Goal: Task Accomplishment & Management: Manage account settings

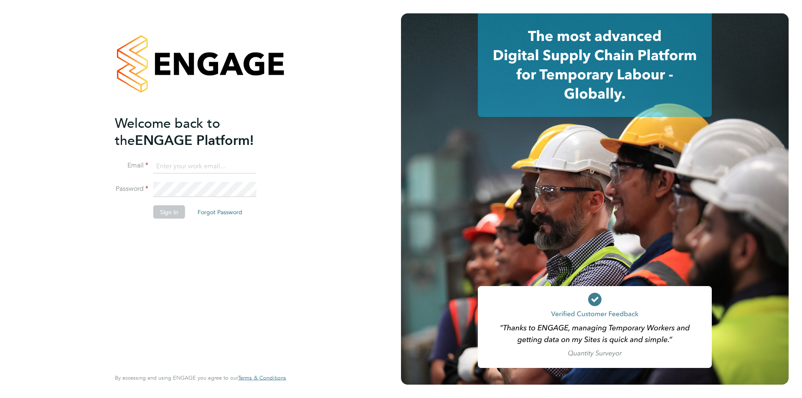
click at [187, 170] on input at bounding box center [204, 166] width 103 height 15
type input "christopher.taylor@ncclondon.ac.uk"
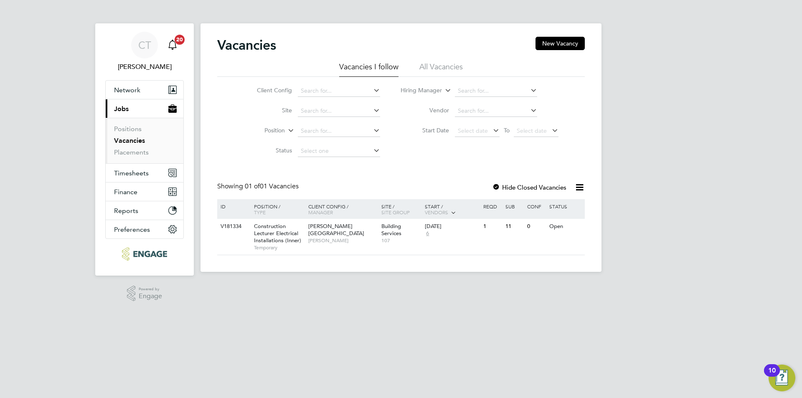
click at [178, 46] on div "Main navigation" at bounding box center [172, 45] width 17 height 17
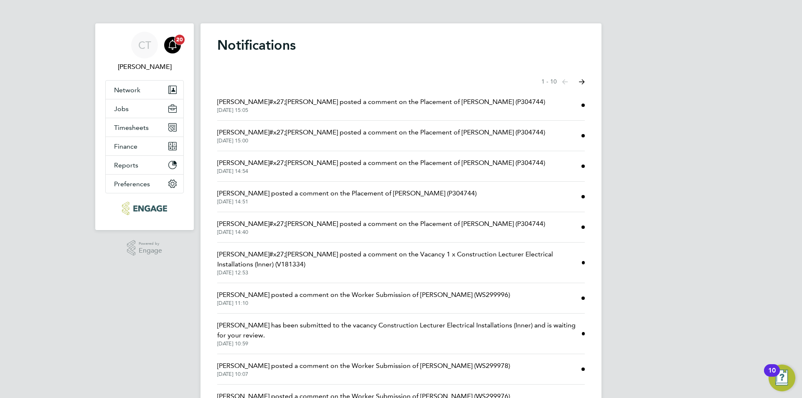
click at [177, 46] on icon "Main navigation" at bounding box center [173, 45] width 10 height 10
click at [133, 115] on button "Jobs" at bounding box center [145, 108] width 78 height 18
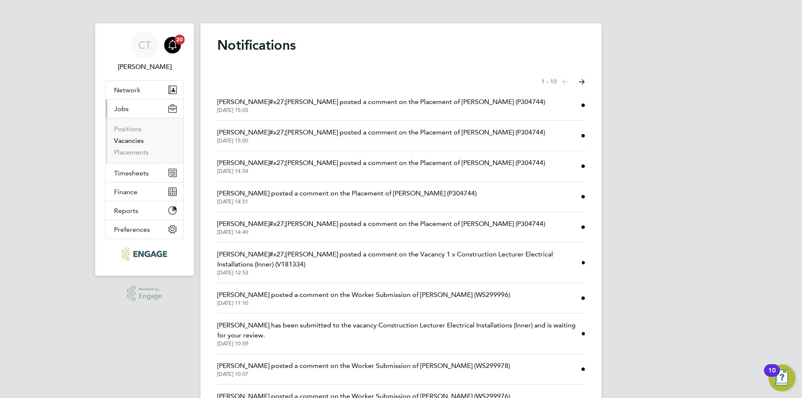
click at [122, 140] on link "Vacancies" at bounding box center [129, 141] width 30 height 8
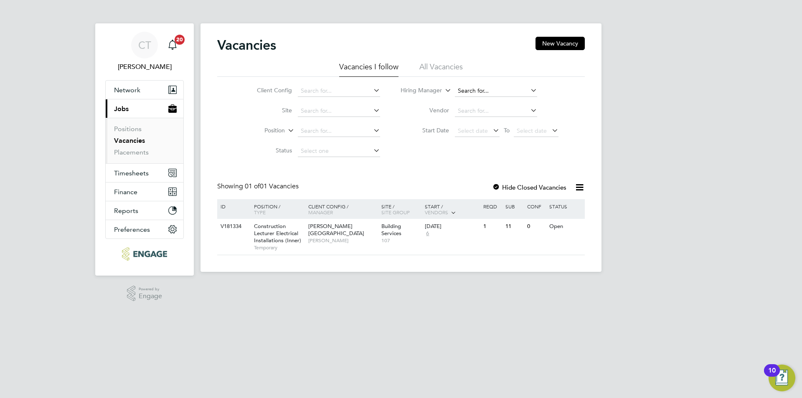
click at [472, 92] on input at bounding box center [496, 91] width 82 height 12
click at [468, 97] on li "Raj Ali" at bounding box center [505, 102] width 103 height 11
type input "[PERSON_NAME]"
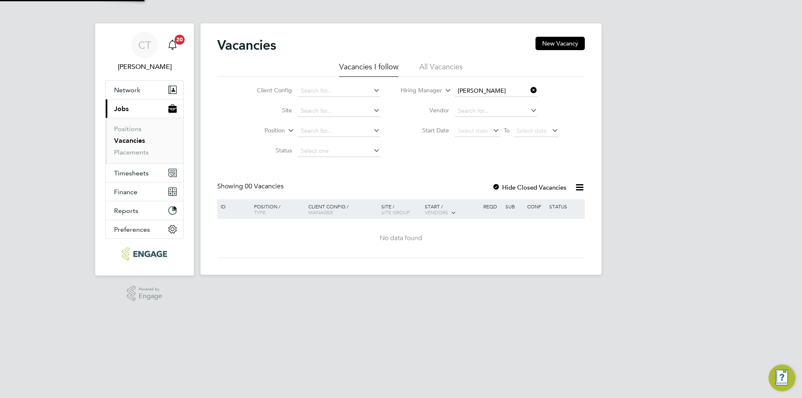
click at [563, 105] on li "Vendor" at bounding box center [480, 111] width 178 height 20
click at [438, 66] on li "All Vacancies" at bounding box center [441, 69] width 43 height 15
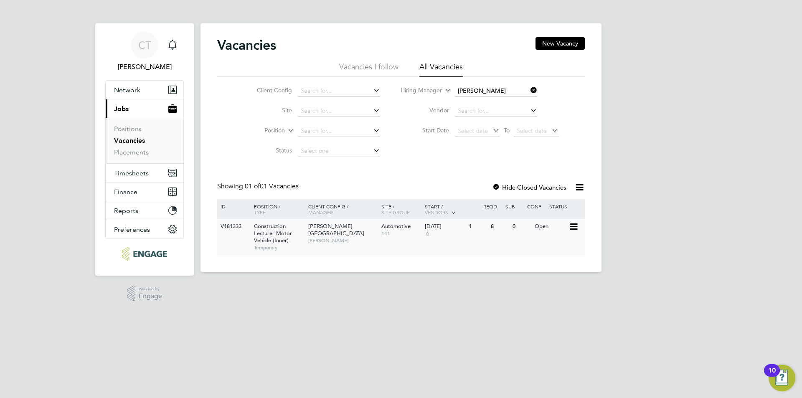
click at [255, 233] on span "Construction Lecturer Motor Vehicle (Inner)" at bounding box center [273, 233] width 38 height 21
click at [324, 240] on div "Hackney Campus Raj Ali" at bounding box center [342, 233] width 73 height 29
click at [270, 238] on span "Construction Lecturer Motor Vehicle (Inner)" at bounding box center [273, 233] width 38 height 21
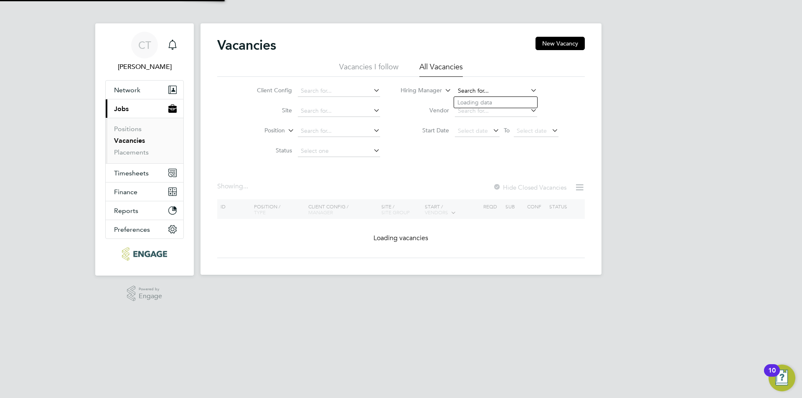
click at [486, 88] on input at bounding box center [496, 91] width 82 height 12
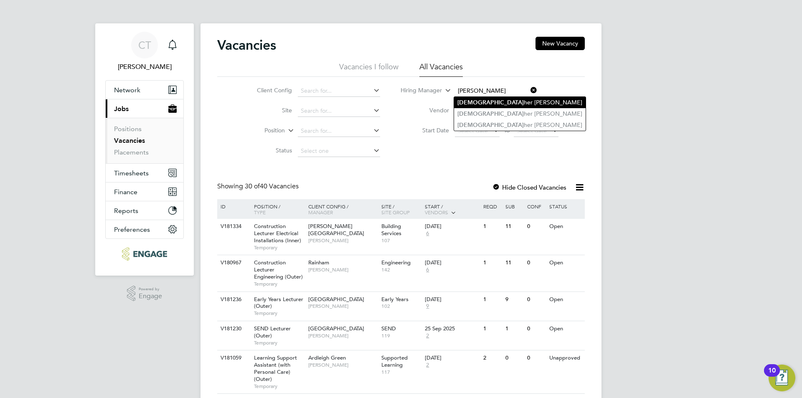
click at [503, 105] on li "Christop her Taylor" at bounding box center [520, 102] width 132 height 11
type input "[PERSON_NAME]"
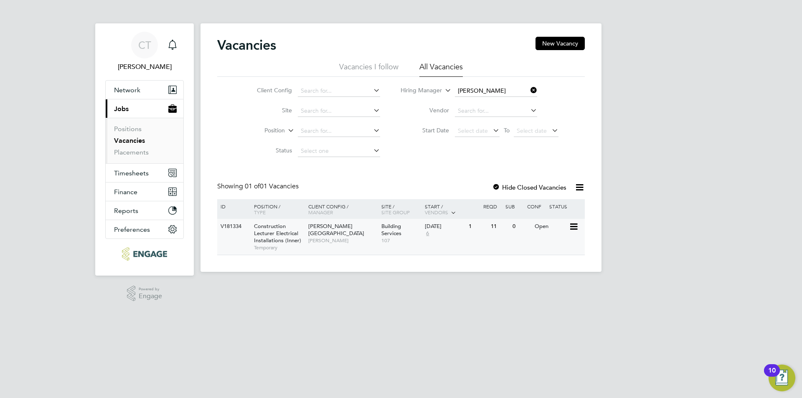
click at [275, 232] on span "Construction Lecturer Electrical Installations (Inner)" at bounding box center [277, 233] width 47 height 21
click at [258, 241] on span "Construction Lecturer Electrical Installations (Inner)" at bounding box center [277, 233] width 47 height 21
click at [281, 231] on span "Construction Lecturer Electrical Installations (Inner)" at bounding box center [277, 233] width 47 height 21
click at [262, 229] on span "Construction Lecturer Electrical Installations (Inner)" at bounding box center [277, 233] width 47 height 21
click at [288, 231] on span "Construction Lecturer Electrical Installations (Inner)" at bounding box center [277, 233] width 47 height 21
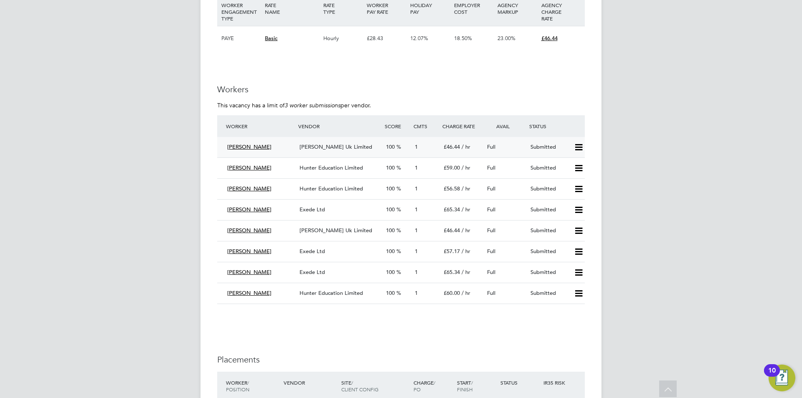
click at [578, 149] on icon at bounding box center [579, 147] width 10 height 7
click at [237, 150] on span "Abid Ahmed" at bounding box center [249, 146] width 44 height 7
click at [249, 142] on div "Abid Ahmed" at bounding box center [260, 147] width 72 height 14
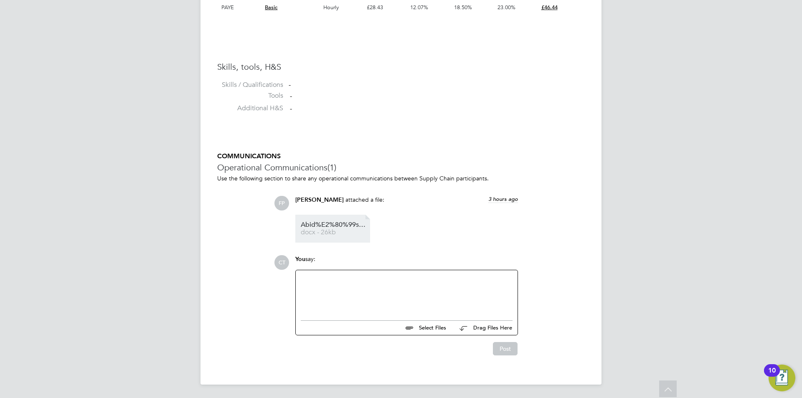
click at [324, 227] on span "Abid%E2%80%99s%20CV-W%20MH" at bounding box center [334, 225] width 67 height 6
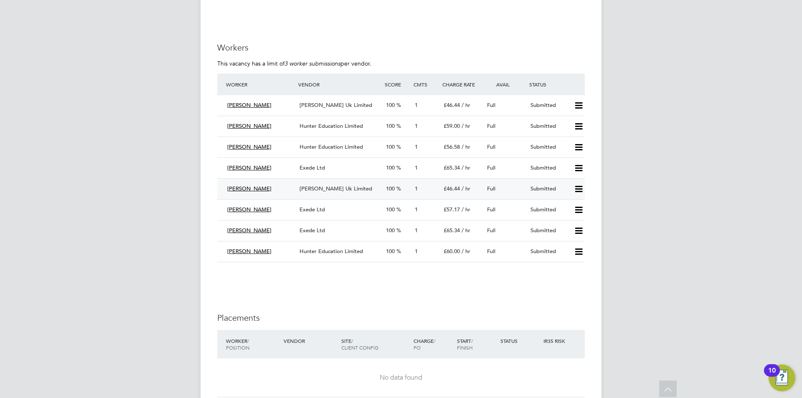
click at [244, 189] on span "[PERSON_NAME]" at bounding box center [249, 188] width 44 height 7
click at [260, 188] on span "[PERSON_NAME]" at bounding box center [249, 188] width 44 height 7
click at [578, 190] on icon at bounding box center [579, 189] width 10 height 7
click at [314, 186] on span "[PERSON_NAME] Uk Limited" at bounding box center [336, 188] width 73 height 7
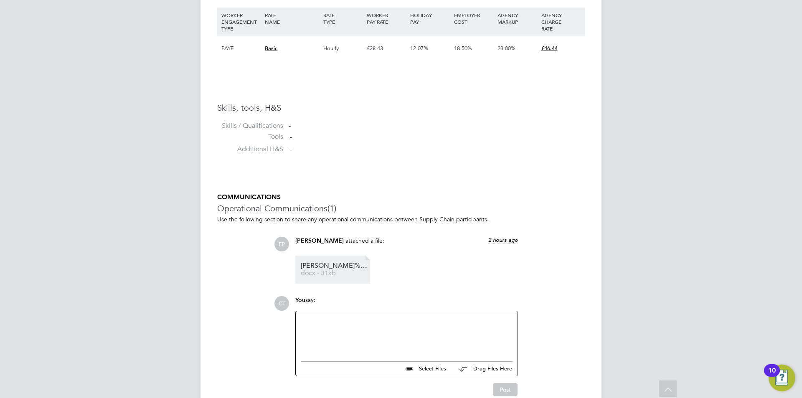
click at [319, 259] on li "Mohamed%2BSharif%2BCV..%2BPDF%20MH docx - 31kb" at bounding box center [332, 270] width 75 height 28
click at [323, 265] on span "Mohamed%2BSharif%2BCV..%2BPDF%20MH" at bounding box center [334, 266] width 67 height 6
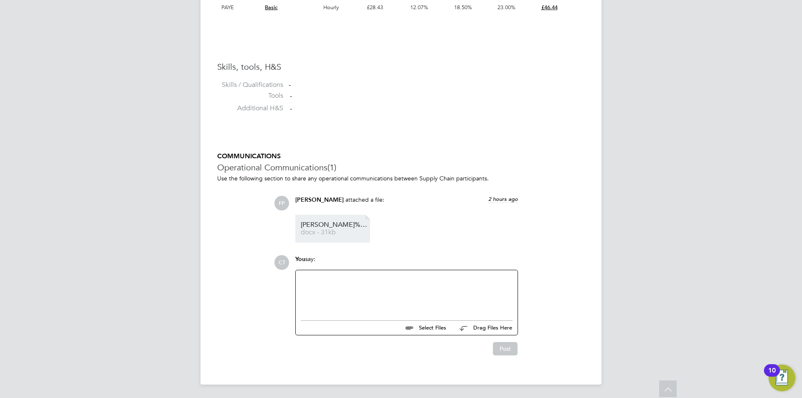
click at [309, 230] on span "docx - 31kb" at bounding box center [334, 232] width 67 height 6
click at [316, 224] on span "Mohamed%2BSharif%2BCV..%2BPDF%20MH" at bounding box center [334, 225] width 67 height 6
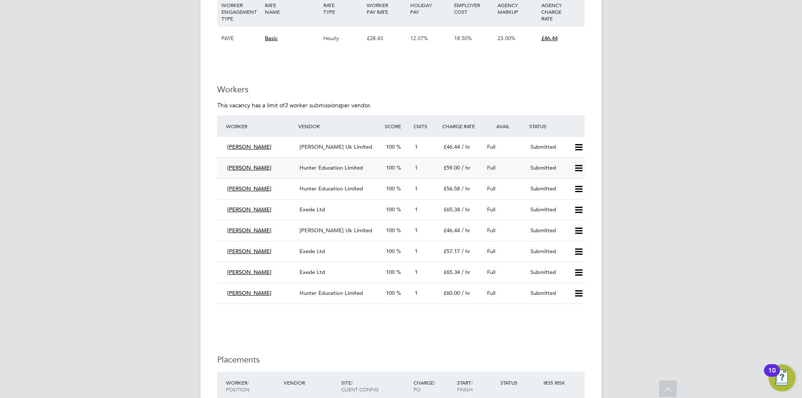
click at [579, 165] on icon at bounding box center [579, 168] width 10 height 7
click at [310, 167] on span "Hunter Education Limited" at bounding box center [332, 167] width 64 height 7
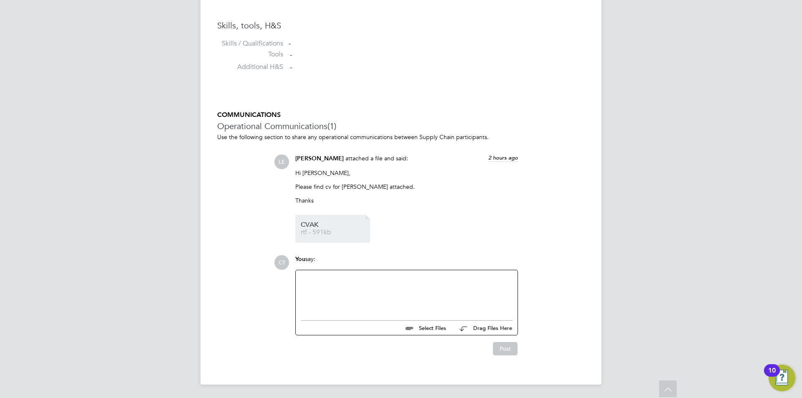
click at [315, 227] on span "CVAK" at bounding box center [334, 225] width 67 height 6
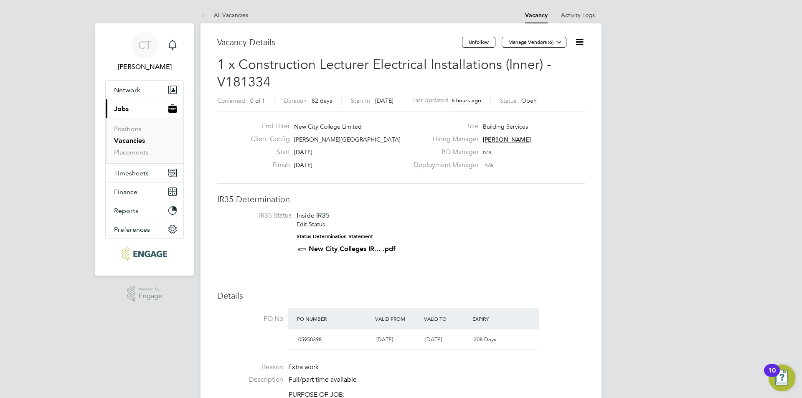
click at [394, 65] on span "1 x Construction Lecturer Electrical Installations (Inner) - V181334" at bounding box center [384, 73] width 334 height 34
drag, startPoint x: 394, startPoint y: 65, endPoint x: 486, endPoint y: 66, distance: 91.5
click at [486, 66] on span "1 x Construction Lecturer Electrical Installations (Inner) - V181334" at bounding box center [384, 73] width 334 height 34
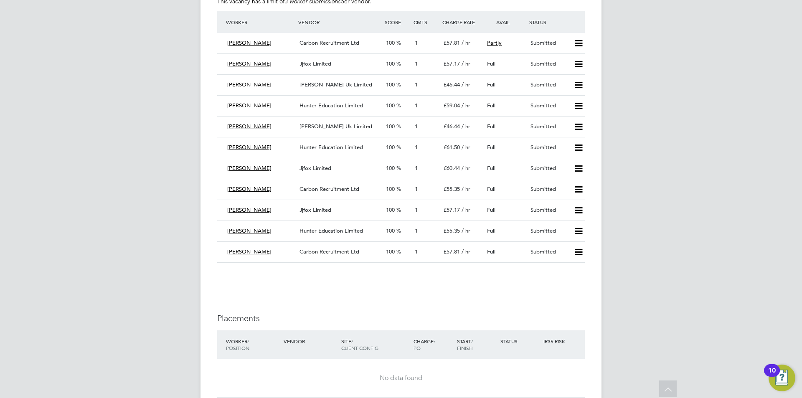
scroll to position [1588, 0]
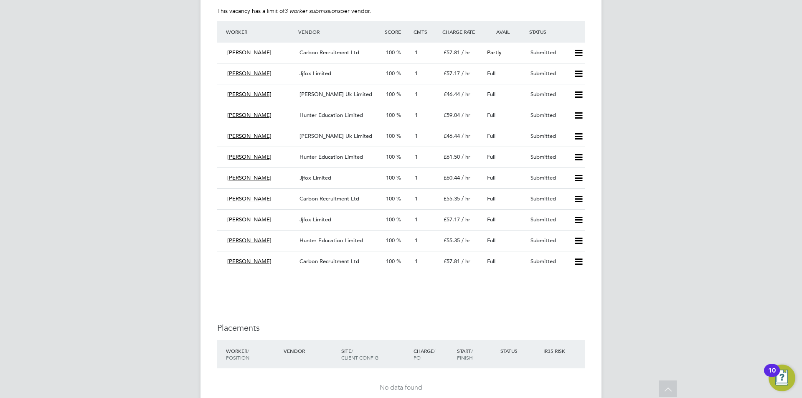
click at [307, 31] on div "Vendor" at bounding box center [339, 31] width 87 height 15
click at [247, 94] on span "[PERSON_NAME]" at bounding box center [249, 94] width 44 height 7
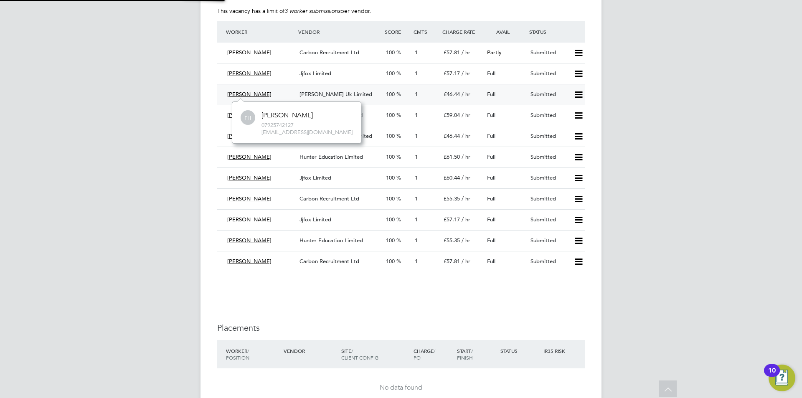
scroll to position [41, 126]
click at [238, 92] on span "[PERSON_NAME]" at bounding box center [249, 94] width 44 height 7
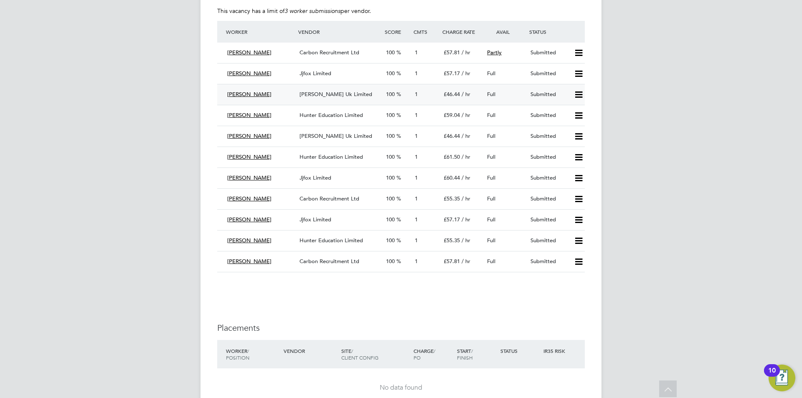
click at [245, 92] on span "[PERSON_NAME]" at bounding box center [249, 94] width 44 height 7
click at [371, 101] on div "[PERSON_NAME] Uk Limited" at bounding box center [339, 95] width 87 height 14
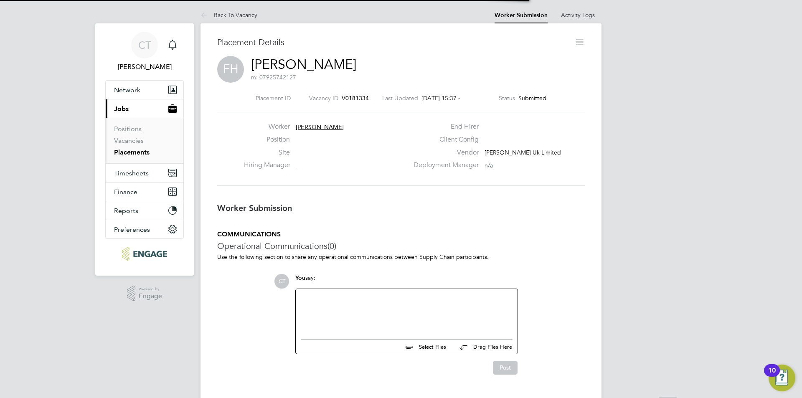
scroll to position [4, 4]
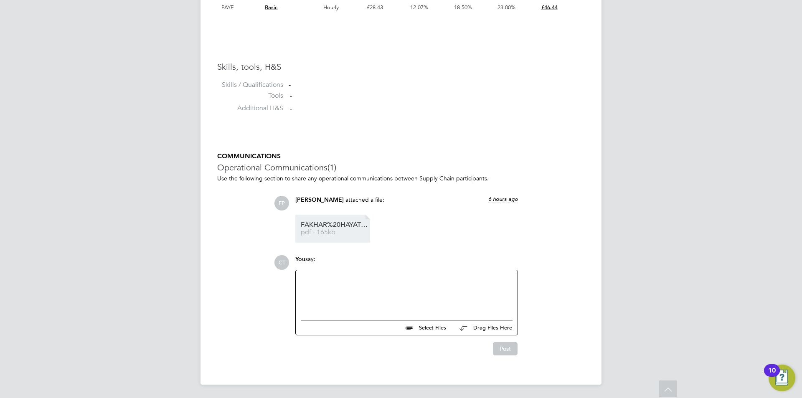
click at [333, 231] on span "pdf - 165kb" at bounding box center [334, 232] width 67 height 6
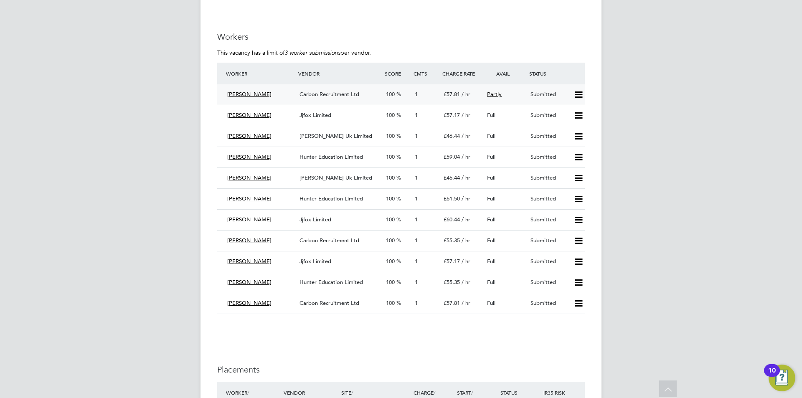
click at [253, 90] on div "[PERSON_NAME]" at bounding box center [260, 95] width 72 height 14
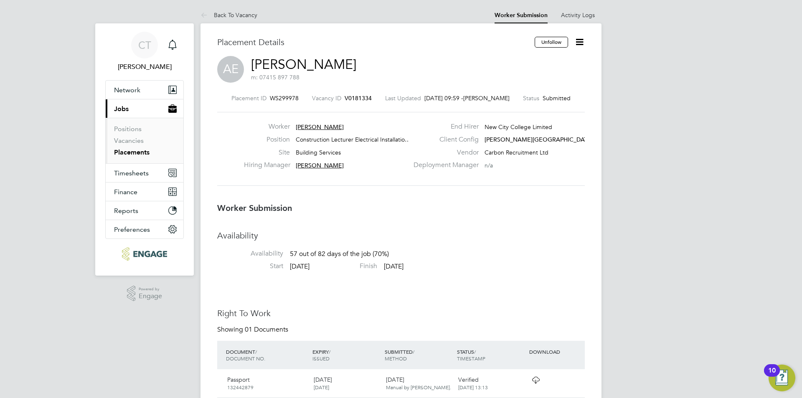
click at [356, 203] on h3 "Worker Submission" at bounding box center [401, 208] width 368 height 11
drag, startPoint x: 303, startPoint y: 209, endPoint x: 256, endPoint y: 175, distance: 58.0
drag, startPoint x: 323, startPoint y: 229, endPoint x: 326, endPoint y: 217, distance: 12.6
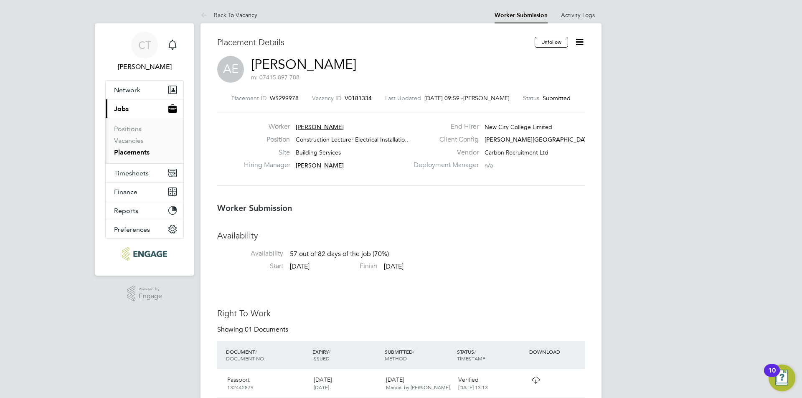
click at [306, 170] on div "Hiring Manager Christopher Taylor" at bounding box center [326, 167] width 165 height 13
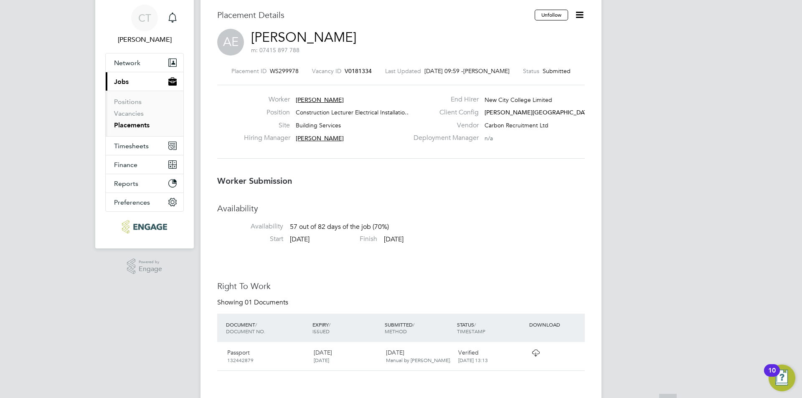
scroll to position [84, 0]
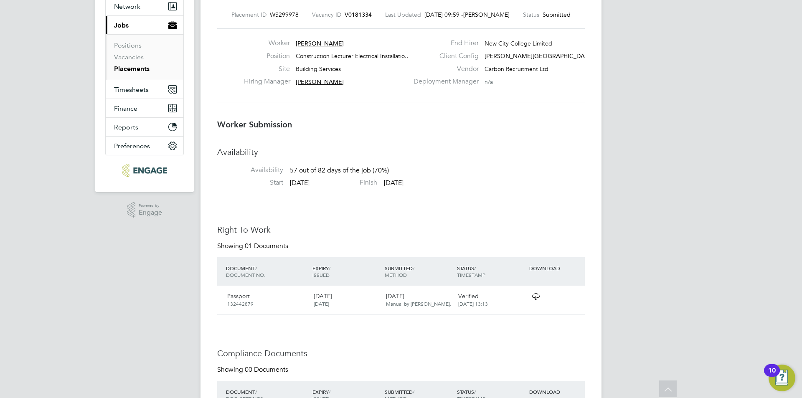
click at [373, 143] on div "Worker Submission Availability Availability 57 out of 82 days of the job (70%) …" at bounding box center [401, 386] width 368 height 534
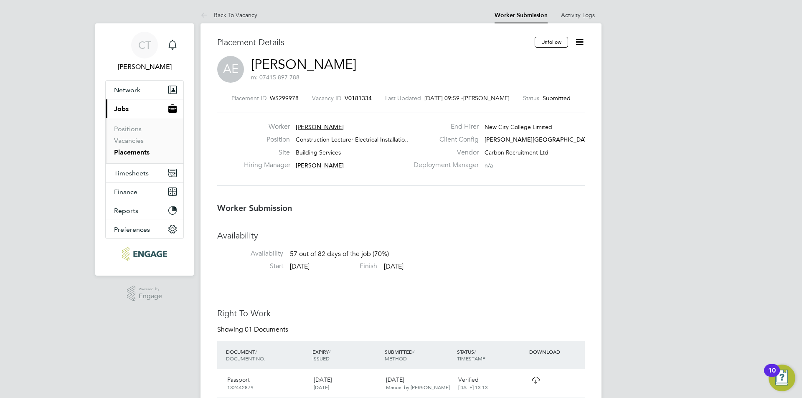
click at [419, 53] on div "Placement Details" at bounding box center [372, 46] width 311 height 19
drag, startPoint x: 366, startPoint y: 74, endPoint x: 216, endPoint y: 60, distance: 150.3
click at [384, 52] on div "Placement Details" at bounding box center [372, 46] width 311 height 19
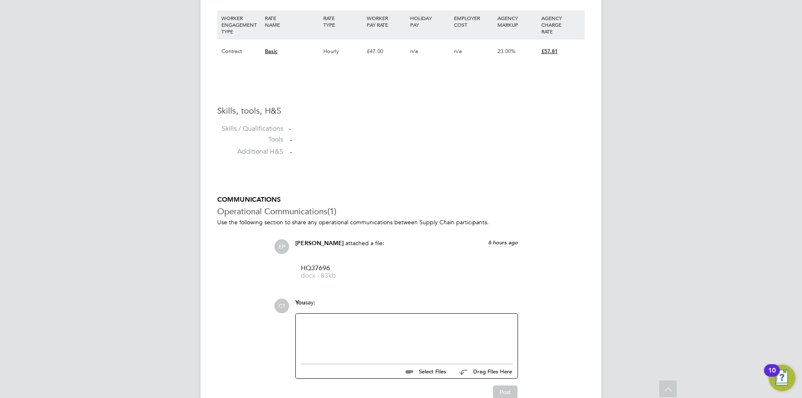
scroll to position [585, 0]
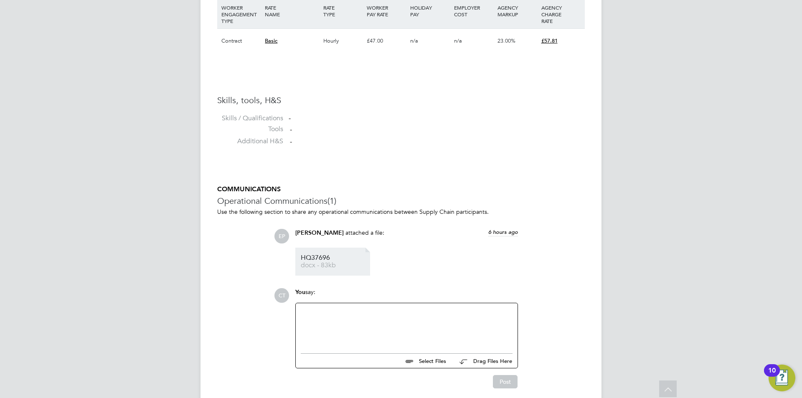
click at [326, 263] on link "HQ37696 docx - 83kb" at bounding box center [334, 262] width 67 height 14
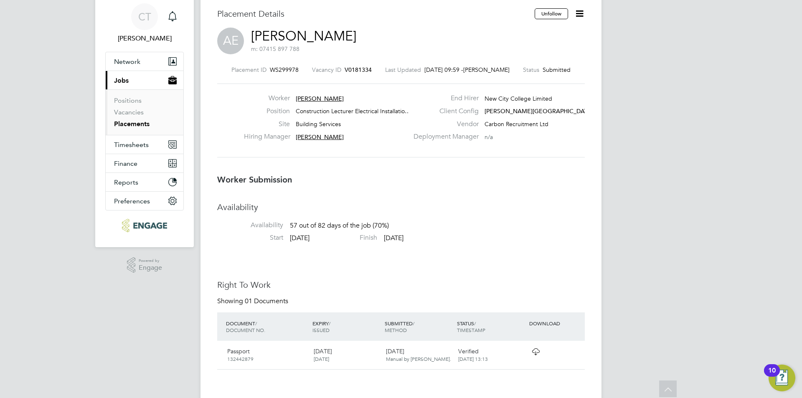
scroll to position [0, 0]
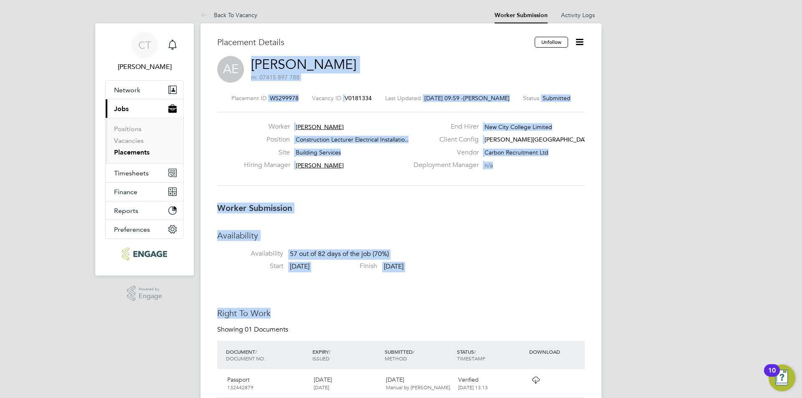
drag, startPoint x: 250, startPoint y: 62, endPoint x: 619, endPoint y: 308, distance: 444.2
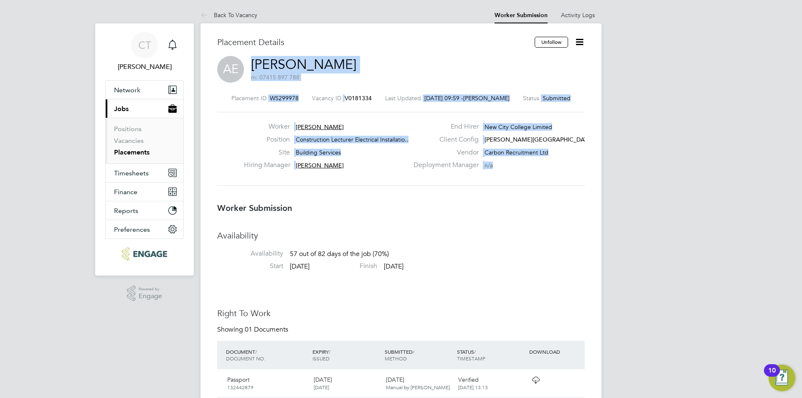
drag, startPoint x: 253, startPoint y: 63, endPoint x: 521, endPoint y: 181, distance: 293.0
click at [521, 181] on div "Placement Details Unfollow AE Andre Edwards m: 07415 897 788 Placement ID WS299…" at bounding box center [401, 116] width 368 height 159
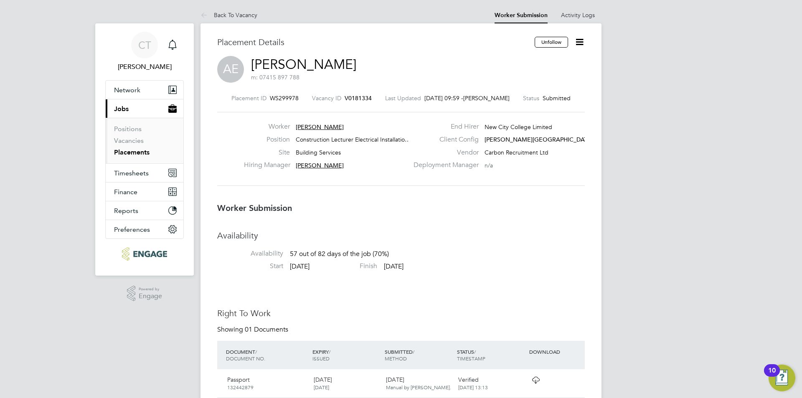
click at [211, 11] on icon at bounding box center [206, 15] width 10 height 10
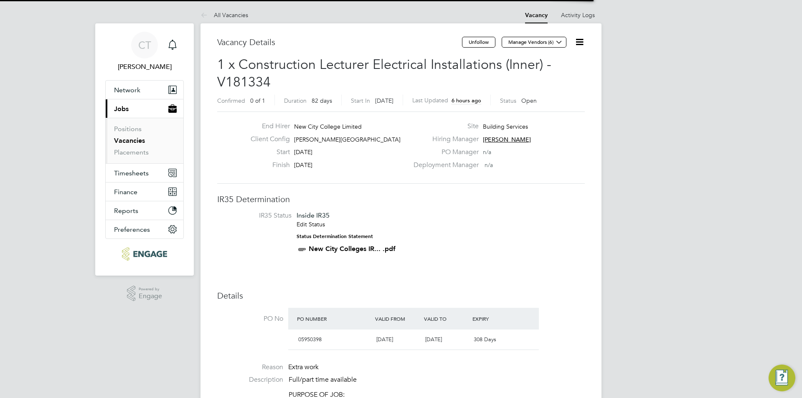
scroll to position [25, 59]
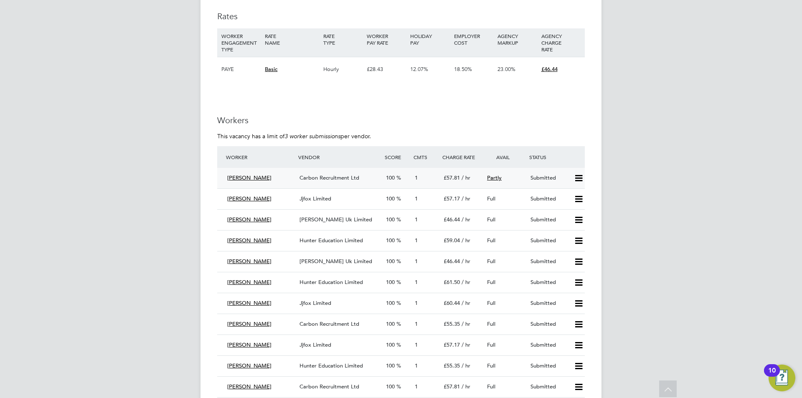
click at [580, 178] on icon at bounding box center [579, 178] width 10 height 7
click at [568, 208] on li "Reject" at bounding box center [567, 208] width 29 height 12
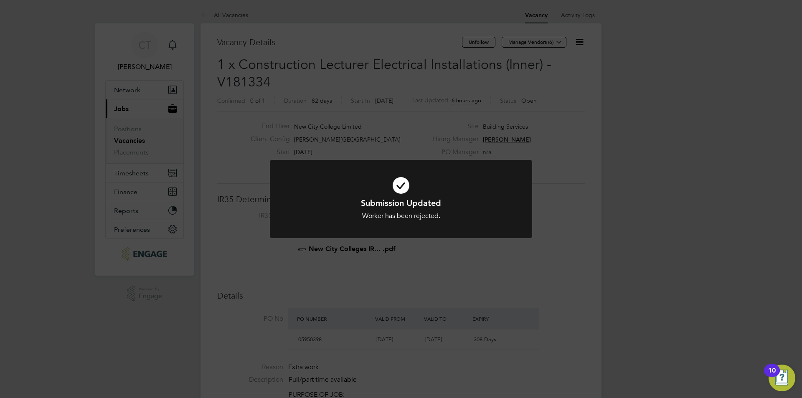
click at [571, 180] on div "Submission Updated Worker has been rejected. Cancel Okay" at bounding box center [401, 199] width 802 height 398
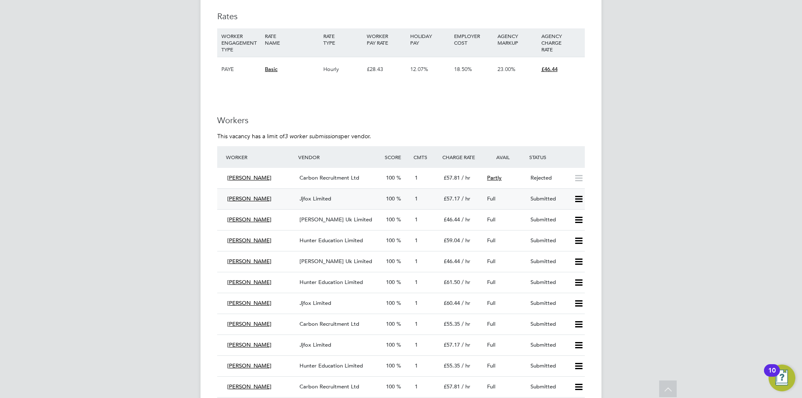
click at [580, 201] on icon at bounding box center [579, 199] width 10 height 7
click at [560, 225] on li "Reject" at bounding box center [567, 229] width 29 height 12
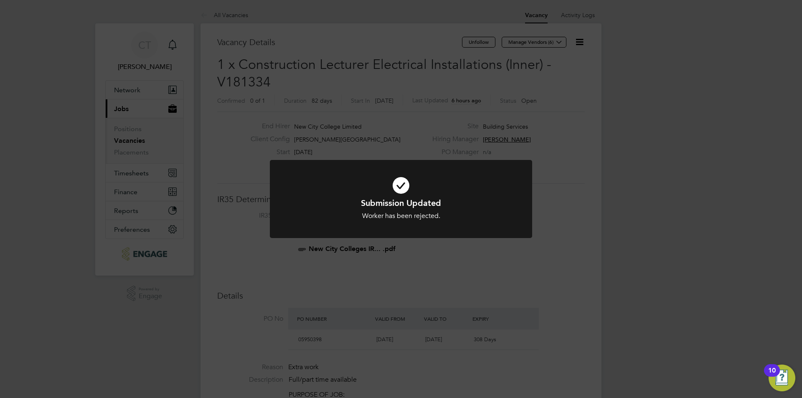
click at [557, 210] on div "Submission Updated Worker has been rejected. Cancel Okay" at bounding box center [401, 199] width 802 height 398
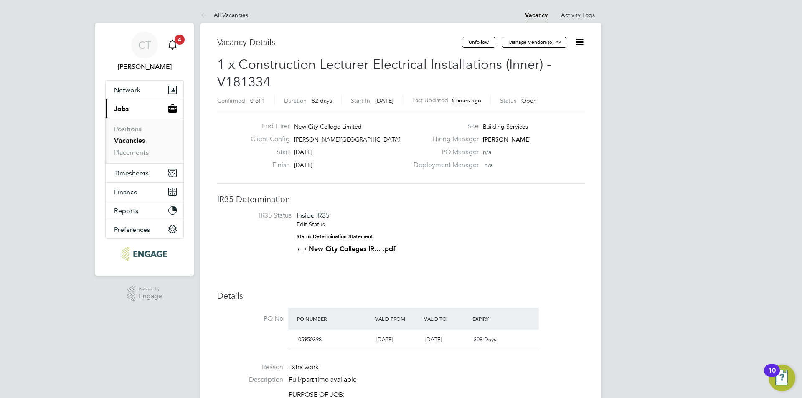
click at [165, 47] on div "Main navigation" at bounding box center [172, 45] width 17 height 17
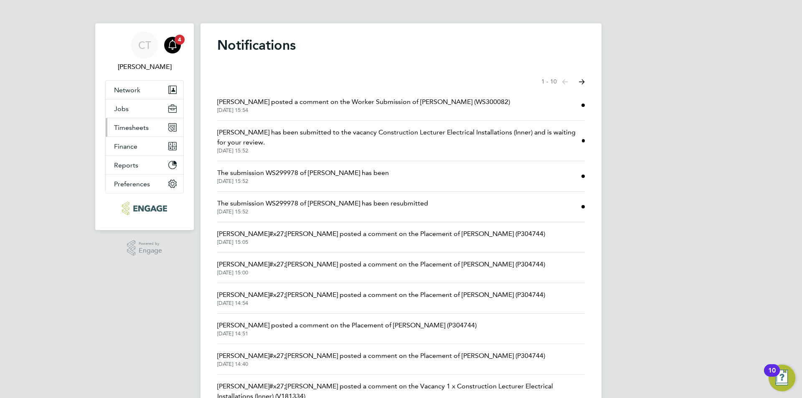
click at [141, 128] on span "Timesheets" at bounding box center [131, 128] width 35 height 8
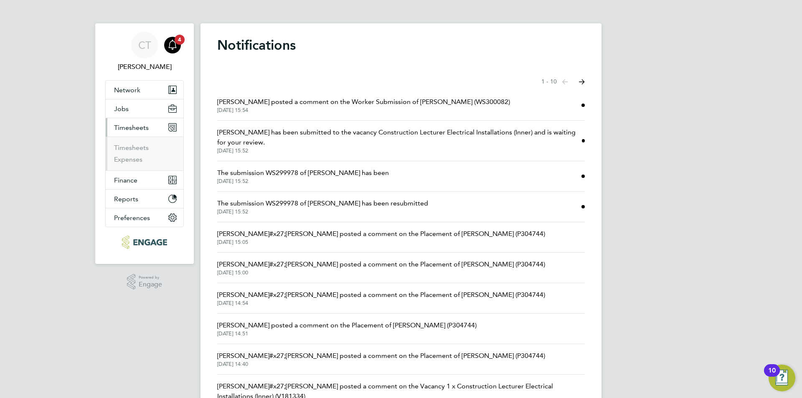
click at [140, 123] on button "Timesheets" at bounding box center [145, 127] width 78 height 18
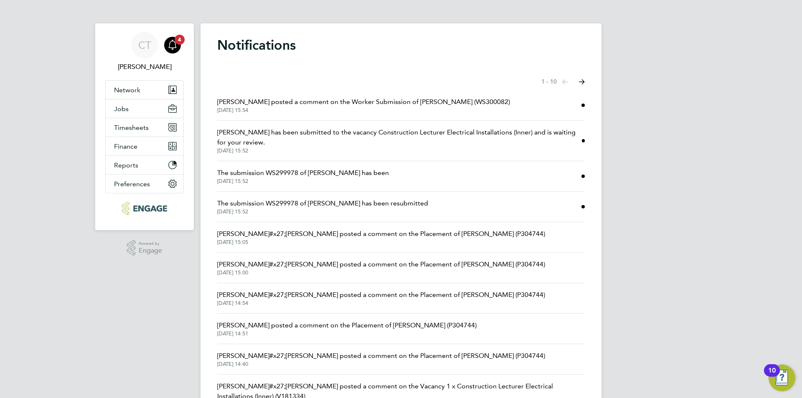
click at [278, 101] on span "Emma Procter posted a comment on the Worker Submission of Syed (WS300082)" at bounding box center [363, 102] width 293 height 10
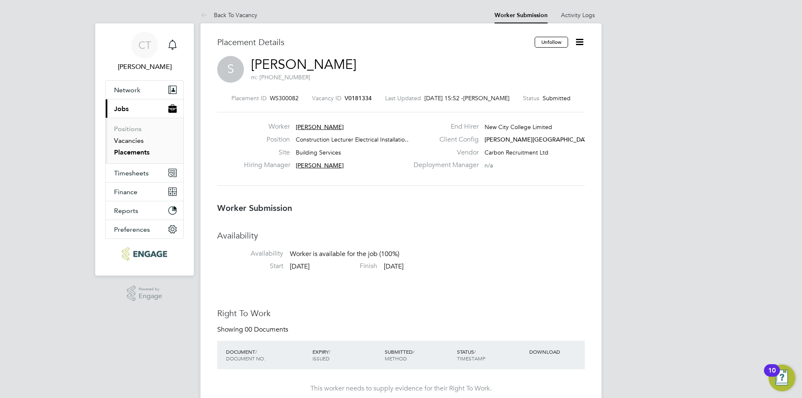
click at [132, 140] on link "Vacancies" at bounding box center [129, 141] width 30 height 8
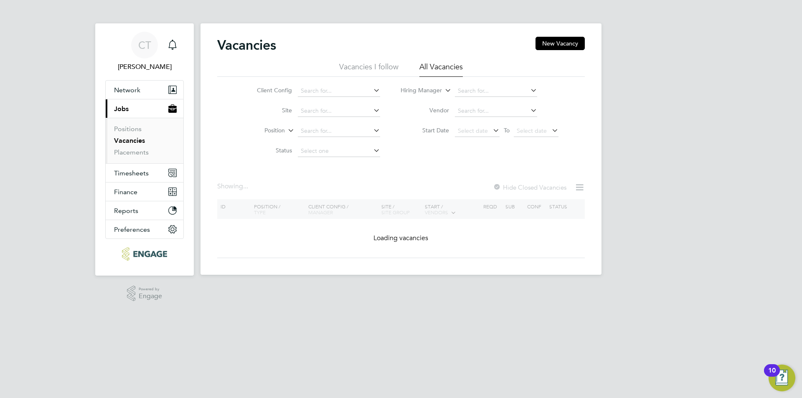
click at [447, 68] on li "All Vacancies" at bounding box center [441, 69] width 43 height 15
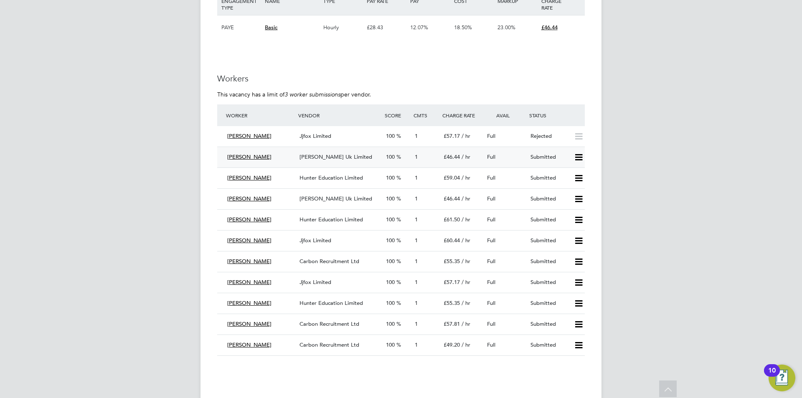
click at [247, 155] on span "[PERSON_NAME]" at bounding box center [249, 156] width 44 height 7
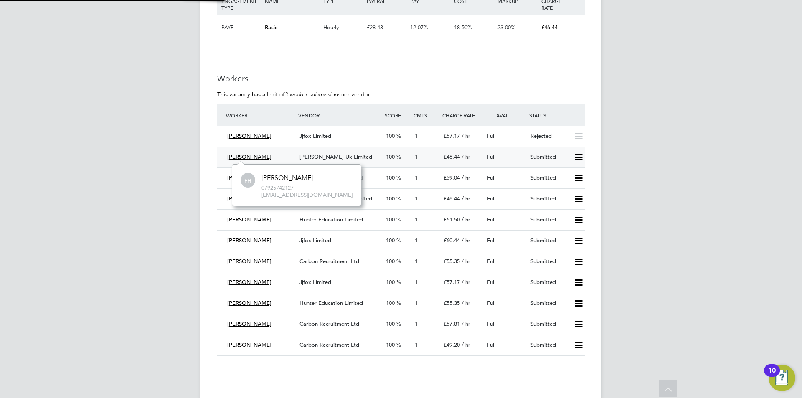
scroll to position [41, 126]
click at [405, 155] on div "100" at bounding box center [397, 157] width 29 height 14
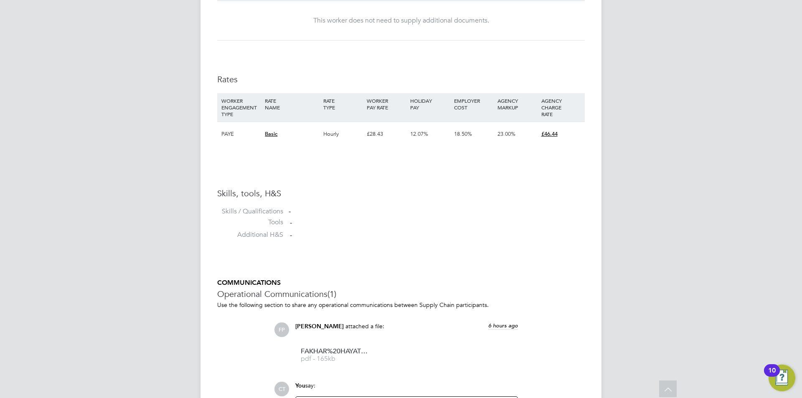
scroll to position [629, 0]
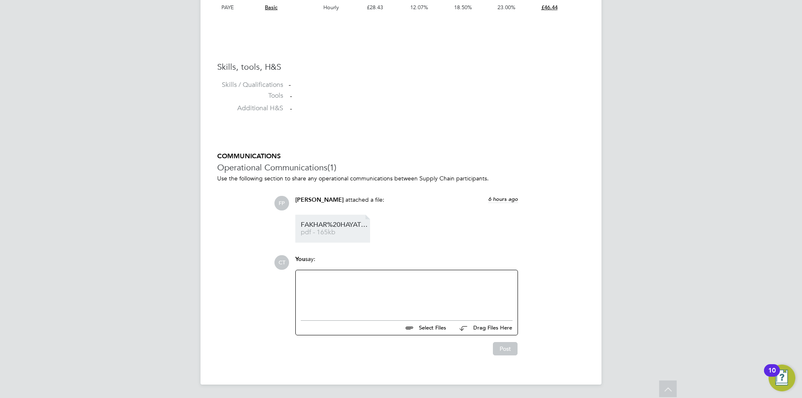
click at [356, 224] on span "FAKHAR%20HAYAT%20-%20MH%20CV" at bounding box center [334, 225] width 67 height 6
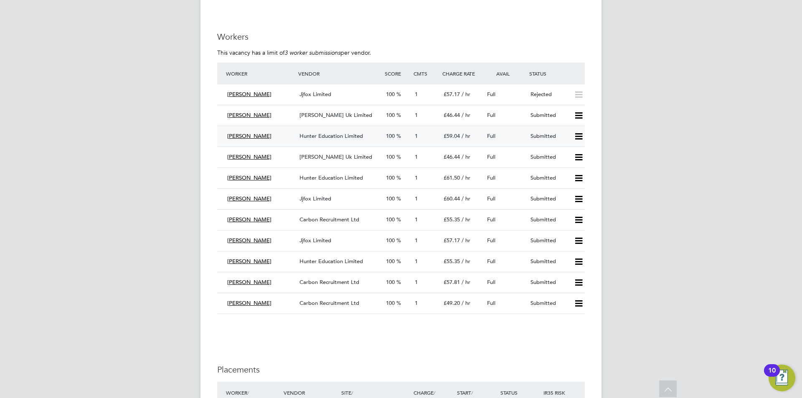
click at [250, 135] on span "[PERSON_NAME]" at bounding box center [249, 135] width 44 height 7
click at [262, 133] on span "[PERSON_NAME]" at bounding box center [249, 135] width 44 height 7
click at [320, 140] on div "Hunter Education Limited" at bounding box center [339, 137] width 87 height 14
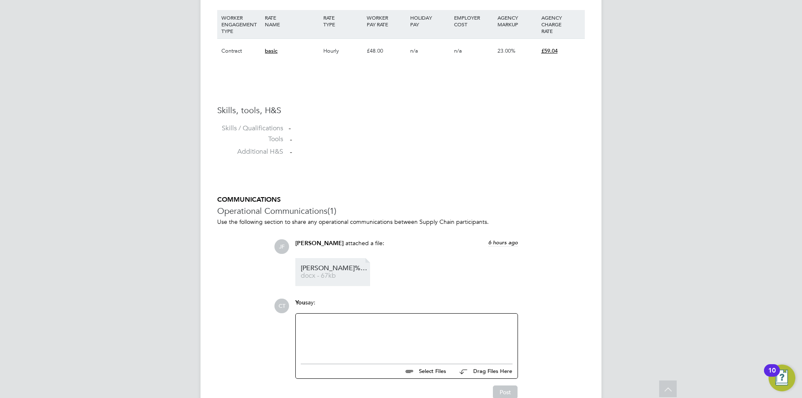
click at [340, 270] on span "[PERSON_NAME]%20Chikwe%20-%20ncc" at bounding box center [334, 268] width 67 height 6
